Goal: Information Seeking & Learning: Learn about a topic

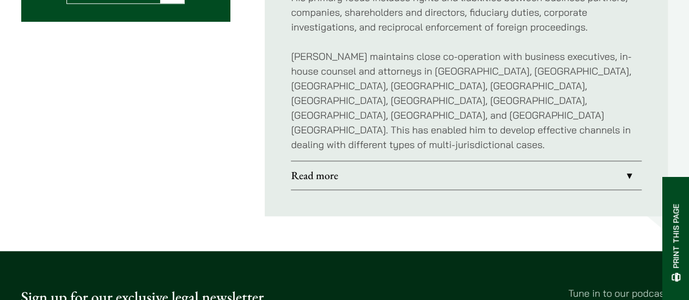
scroll to position [599, 0]
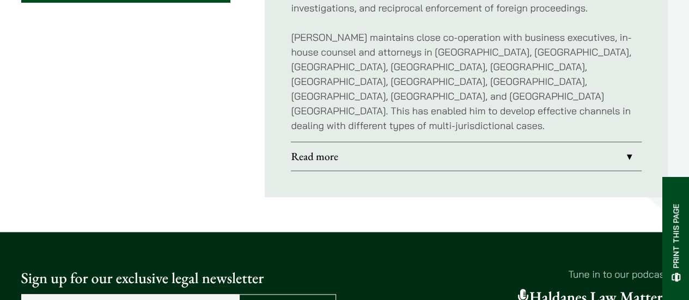
click at [355, 142] on link "Read more" at bounding box center [466, 156] width 351 height 28
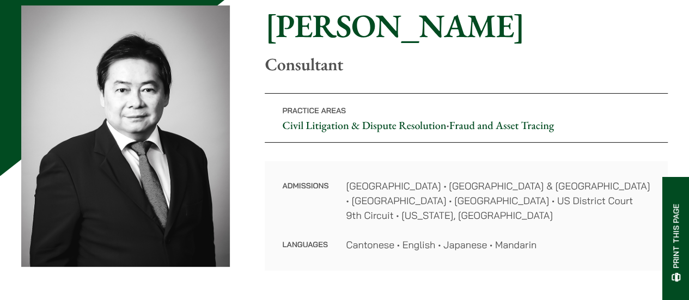
scroll to position [109, 0]
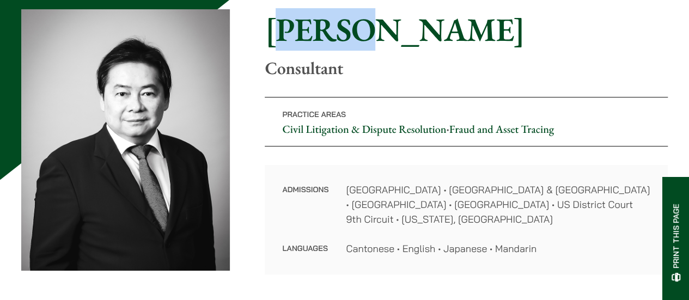
drag, startPoint x: 278, startPoint y: 27, endPoint x: 351, endPoint y: 46, distance: 75.6
click at [351, 46] on h1 "[PERSON_NAME]" at bounding box center [466, 29] width 403 height 39
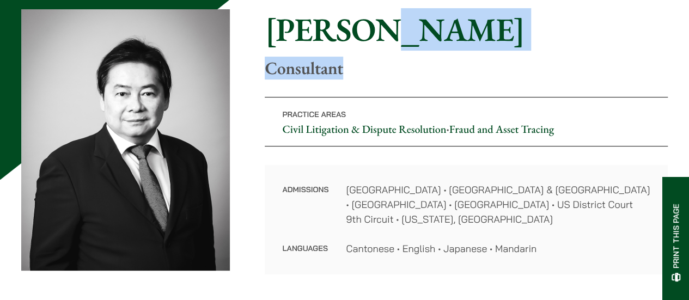
drag, startPoint x: 361, startPoint y: 40, endPoint x: 344, endPoint y: 66, distance: 31.9
click at [344, 66] on div "Home » Lawyers » [PERSON_NAME] [PERSON_NAME] Consultant" at bounding box center [466, 44] width 403 height 69
click at [344, 66] on p "Consultant" at bounding box center [466, 68] width 403 height 21
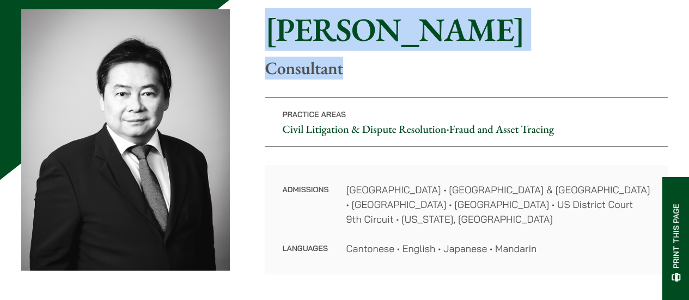
drag, startPoint x: 344, startPoint y: 66, endPoint x: 276, endPoint y: 29, distance: 77.8
click at [276, 29] on div "Home » Lawyers » [PERSON_NAME] [PERSON_NAME] Consultant" at bounding box center [466, 44] width 403 height 69
click at [276, 29] on h1 "[PERSON_NAME]" at bounding box center [466, 29] width 403 height 39
drag, startPoint x: 276, startPoint y: 29, endPoint x: 405, endPoint y: 75, distance: 137.5
click at [314, 75] on div "Home » Lawyers » [PERSON_NAME] [PERSON_NAME] Consultant" at bounding box center [466, 44] width 403 height 69
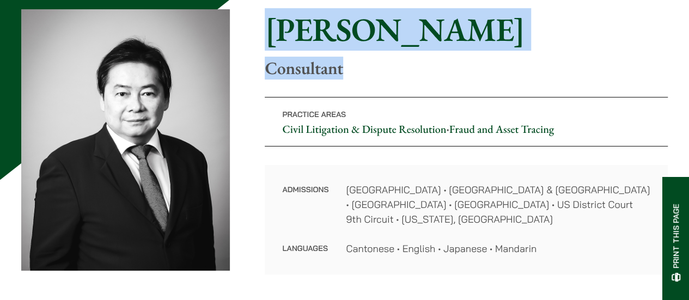
click at [423, 72] on p "Consultant" at bounding box center [466, 68] width 403 height 21
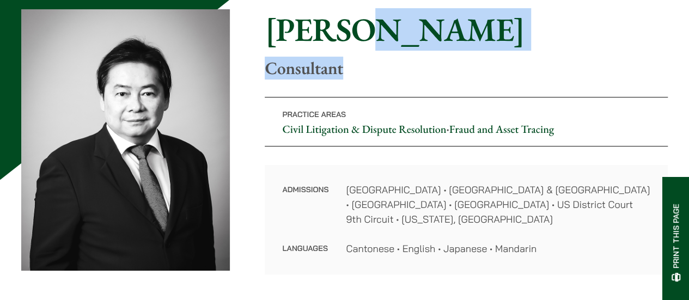
drag, startPoint x: 422, startPoint y: 72, endPoint x: 353, endPoint y: 37, distance: 77.0
click at [353, 37] on div "Home » Lawyers » [PERSON_NAME] [PERSON_NAME] Consultant" at bounding box center [466, 44] width 403 height 69
click at [353, 37] on h1 "[PERSON_NAME]" at bounding box center [466, 29] width 403 height 39
drag, startPoint x: 353, startPoint y: 38, endPoint x: 351, endPoint y: 54, distance: 15.9
click at [351, 54] on div "Home » Lawyers » [PERSON_NAME] [PERSON_NAME] Consultant" at bounding box center [466, 44] width 403 height 69
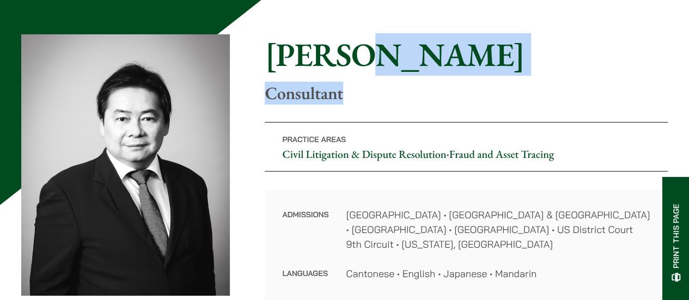
scroll to position [0, 0]
